Goal: Information Seeking & Learning: Learn about a topic

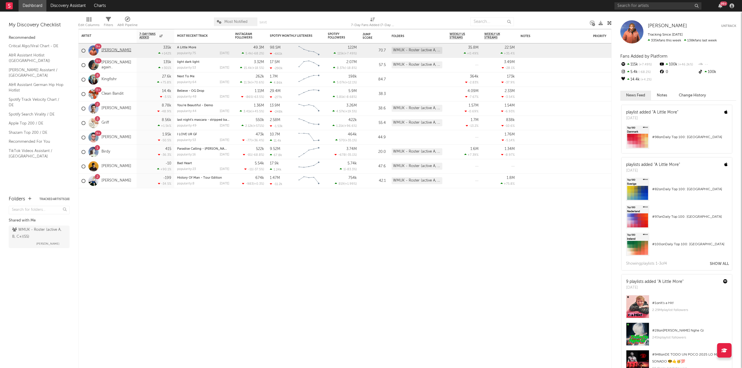
click at [108, 50] on link "[PERSON_NAME]" at bounding box center [116, 50] width 30 height 5
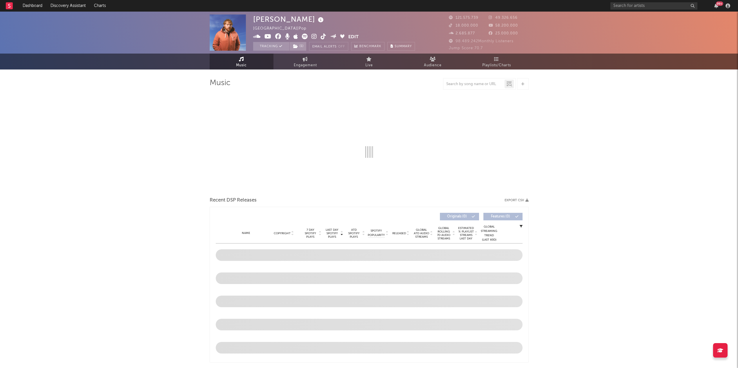
select select "6m"
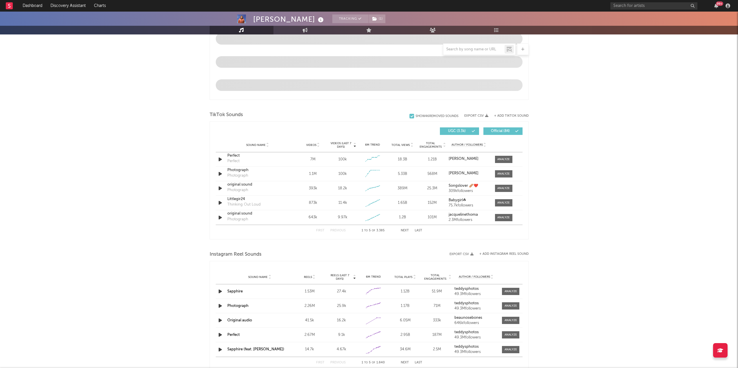
scroll to position [319, 0]
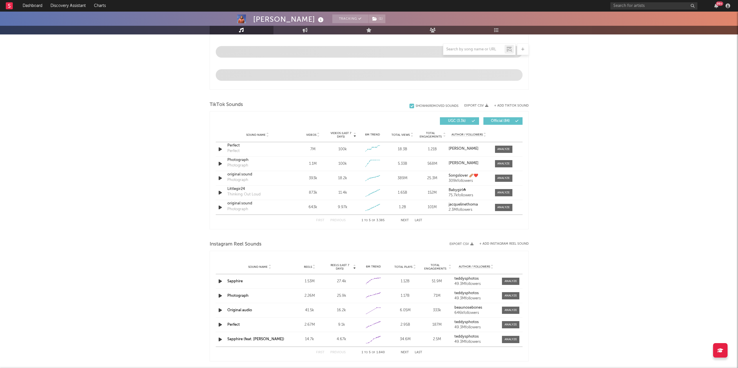
click at [403, 220] on button "Next" at bounding box center [405, 220] width 8 height 3
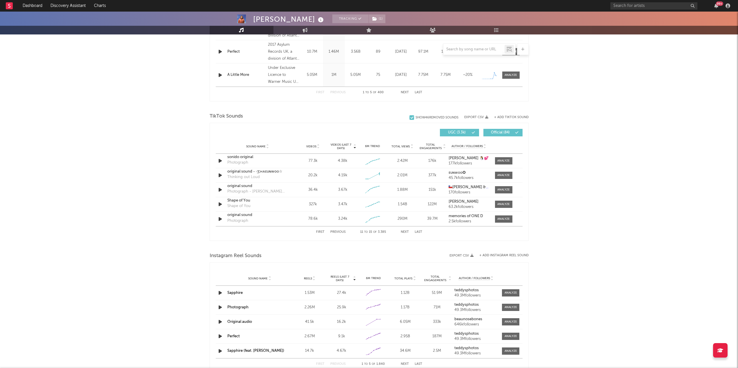
click at [403, 220] on div "290M" at bounding box center [402, 219] width 27 height 6
click at [405, 232] on button "Next" at bounding box center [405, 232] width 8 height 3
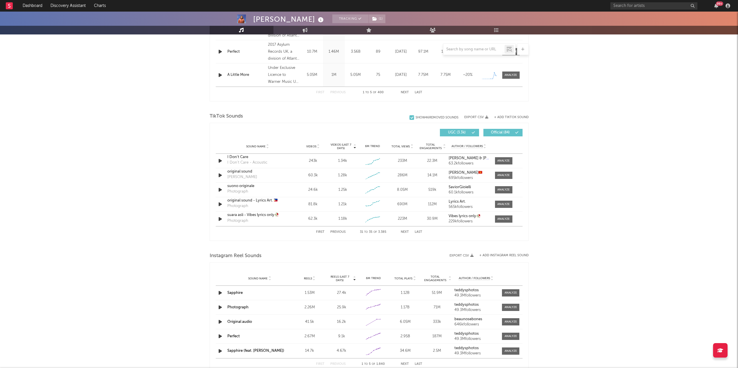
click at [405, 232] on button "Next" at bounding box center [405, 232] width 8 height 3
click at [344, 234] on div "First Previous 36 to 40 of 3.385 Next Last" at bounding box center [369, 232] width 106 height 11
click at [343, 232] on button "Previous" at bounding box center [337, 232] width 15 height 3
click at [406, 232] on button "Next" at bounding box center [405, 232] width 8 height 3
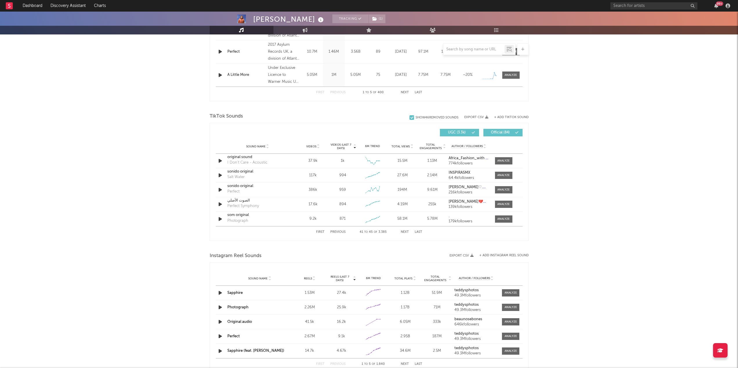
click at [406, 232] on button "Next" at bounding box center [405, 232] width 8 height 3
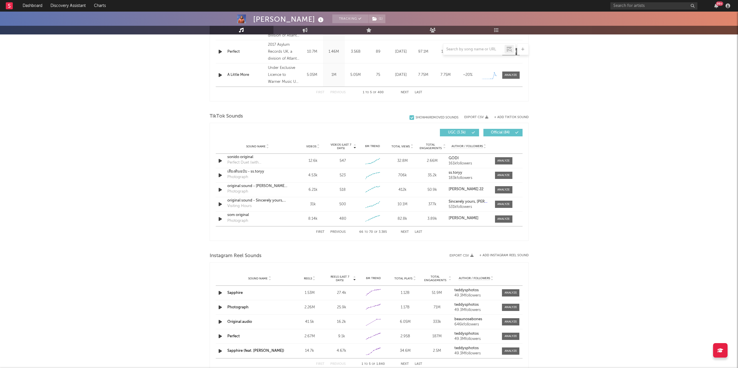
click at [406, 232] on button "Next" at bounding box center [405, 232] width 8 height 3
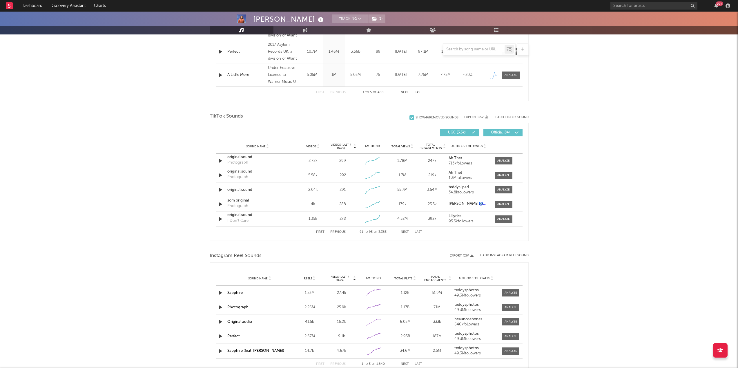
click at [406, 232] on button "Next" at bounding box center [405, 232] width 8 height 3
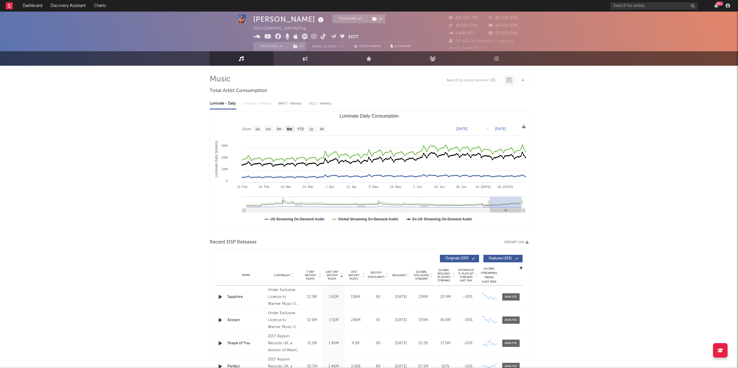
scroll to position [0, 0]
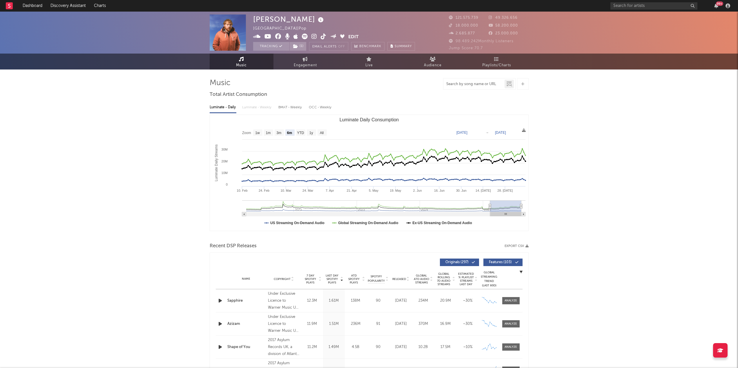
click at [484, 85] on input "text" at bounding box center [473, 84] width 61 height 5
type input "a little more"
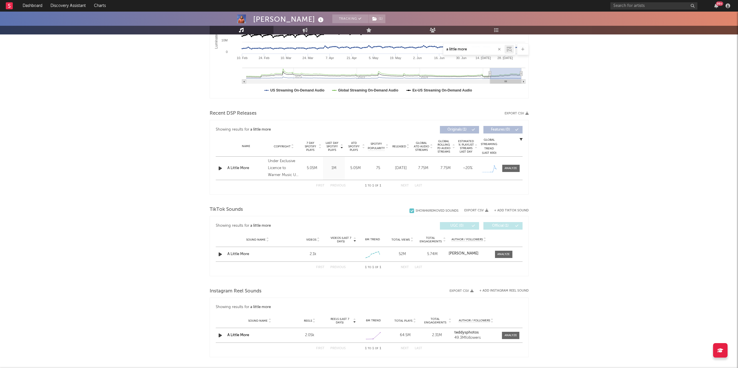
scroll to position [145, 0]
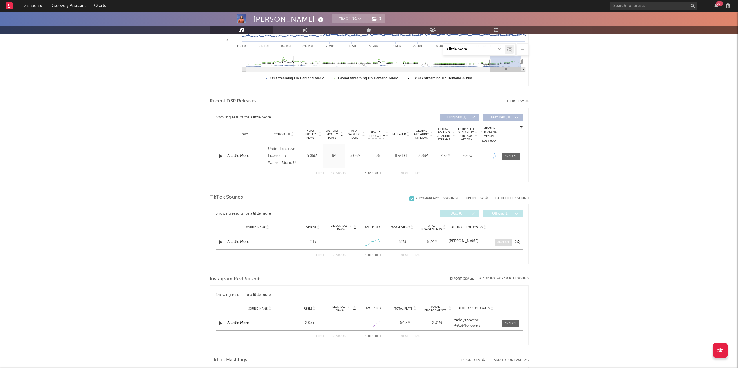
click at [506, 244] on div at bounding box center [503, 242] width 12 height 4
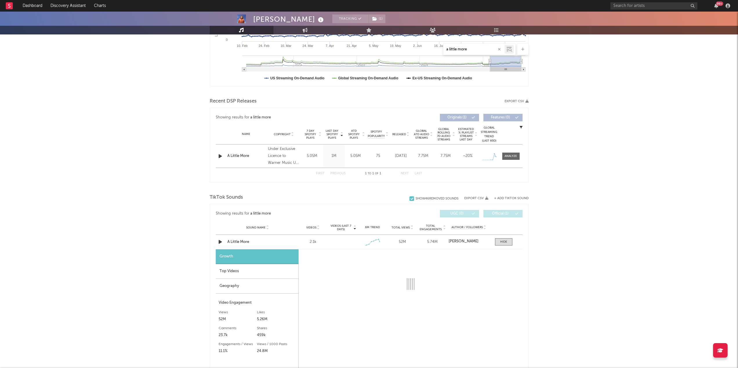
select select "1w"
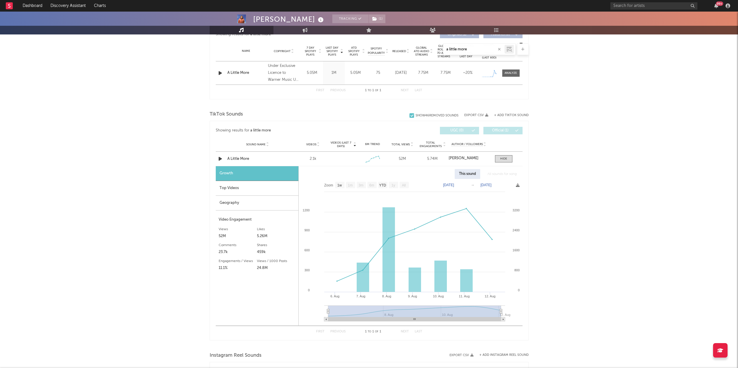
scroll to position [232, 0]
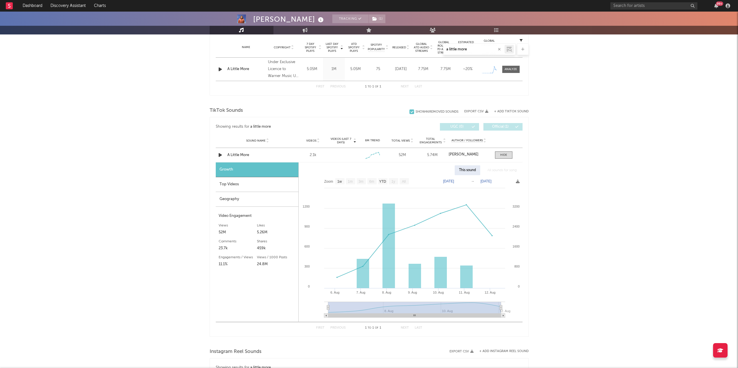
click at [226, 183] on div "Top Videos" at bounding box center [257, 184] width 83 height 15
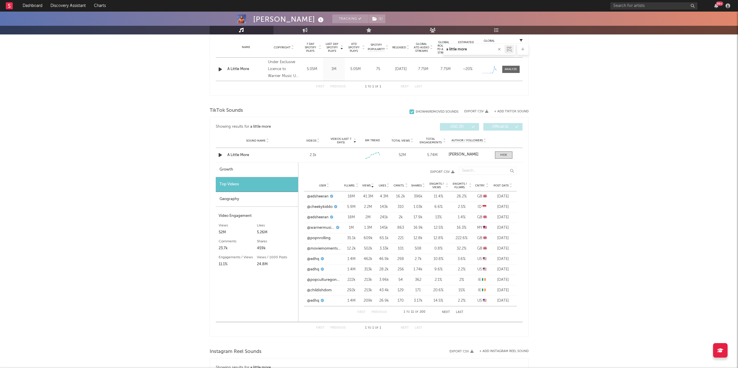
click at [445, 313] on button "Next" at bounding box center [446, 312] width 8 height 3
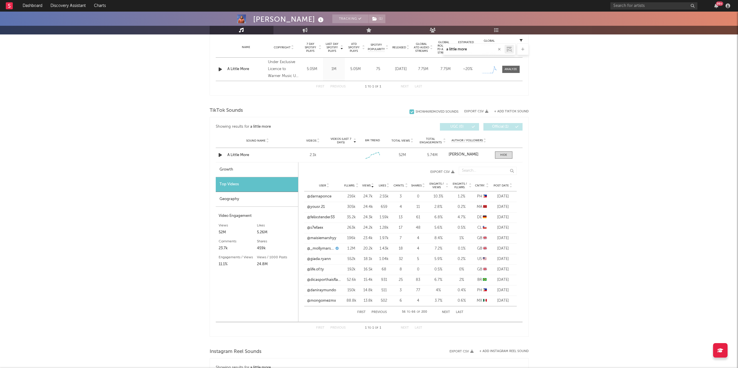
click at [445, 313] on button "Next" at bounding box center [446, 312] width 8 height 3
click at [380, 312] on button "Previous" at bounding box center [378, 312] width 15 height 3
click at [319, 219] on link "@felixstender33" at bounding box center [321, 218] width 28 height 6
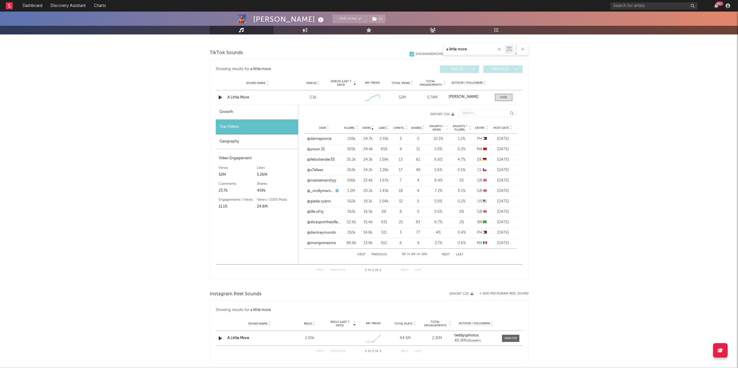
scroll to position [290, 0]
click at [360, 253] on button "First" at bounding box center [361, 254] width 8 height 3
click at [446, 255] on button "Next" at bounding box center [446, 254] width 8 height 3
click at [364, 253] on button "First" at bounding box center [361, 254] width 8 height 3
click at [446, 252] on div "First Previous 1 to 11 of 200 Next Last" at bounding box center [410, 255] width 106 height 12
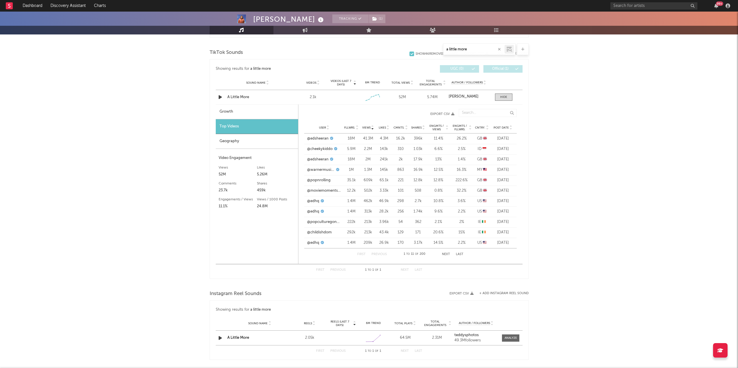
click at [446, 254] on button "Next" at bounding box center [446, 254] width 8 height 3
click at [325, 243] on link "@kathryn_james" at bounding box center [321, 243] width 29 height 6
